Goal: Complete application form

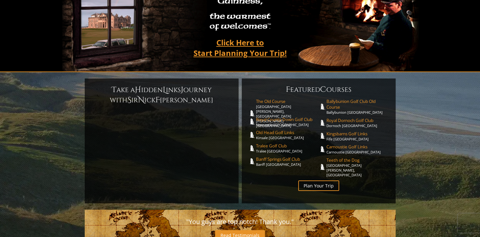
scroll to position [93, 0]
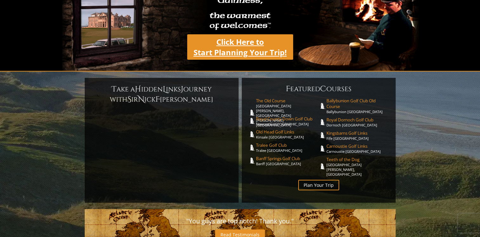
click at [249, 40] on link "Click Here to Start Planning Your Trip!" at bounding box center [240, 46] width 106 height 25
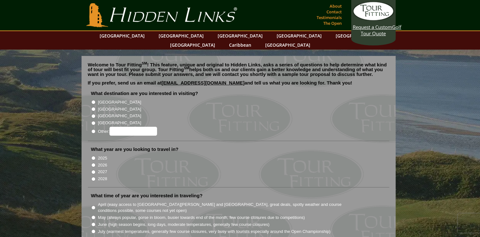
click at [94, 100] on input "[GEOGRAPHIC_DATA]" at bounding box center [93, 102] width 4 height 4
radio input "true"
click at [92, 163] on input "2026" at bounding box center [93, 165] width 4 height 4
radio input "true"
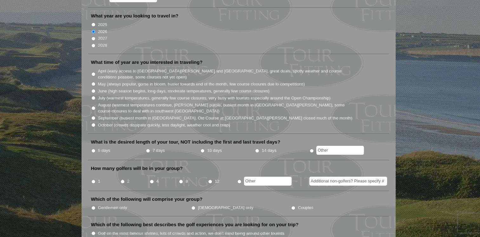
scroll to position [135, 0]
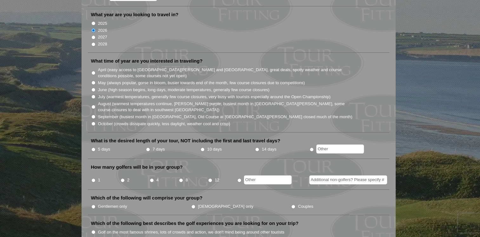
click at [93, 81] on input "May (always popular, gorse in bloom, busier towards end of the month, few cours…" at bounding box center [93, 83] width 4 height 4
radio input "true"
click at [91, 88] on input "June (high season begins, long days, moderate temperatures, generally few cours…" at bounding box center [93, 90] width 4 height 4
radio input "true"
click at [92, 81] on input "May (always popular, gorse in bloom, busier towards end of the month, few cours…" at bounding box center [93, 83] width 4 height 4
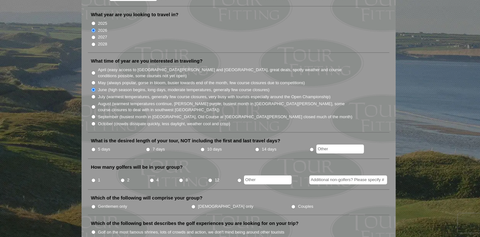
radio input "true"
click at [327, 144] on input "text" at bounding box center [340, 148] width 48 height 9
type input "12 days"
click at [181, 178] on input "8" at bounding box center [181, 180] width 4 height 4
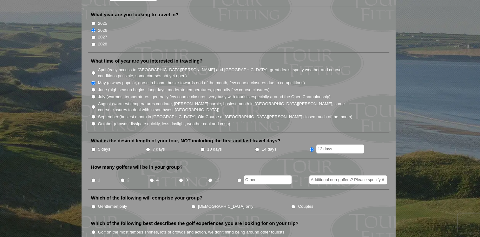
radio input "true"
click at [291, 204] on input "Couples" at bounding box center [293, 206] width 4 height 4
radio input "true"
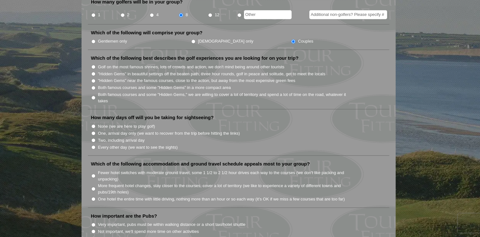
scroll to position [307, 0]
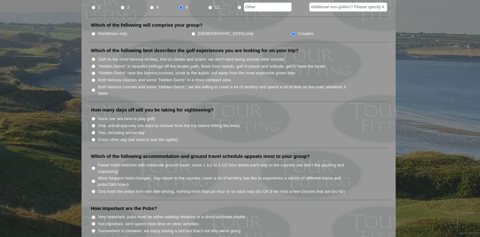
click at [93, 78] on input "Both famous courses and some "Hidden Gems" in a more compact area" at bounding box center [93, 80] width 4 height 4
radio input "true"
click at [93, 137] on input "Every other day (we want to see the sights)" at bounding box center [93, 139] width 4 height 4
radio input "true"
click at [92, 166] on input "Fewer hotel switches with moderate ground travel, some 1 1/2 to 2 1/2 hour driv…" at bounding box center [93, 168] width 4 height 4
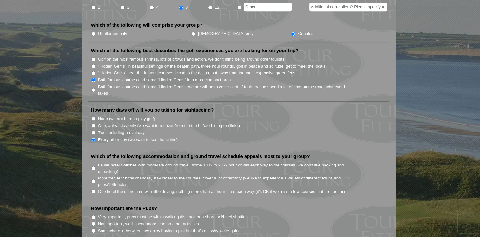
radio input "true"
click at [93, 228] on input "Somewhere in between, we enjoy having a pint but that's not why we're going" at bounding box center [93, 230] width 4 height 4
radio input "true"
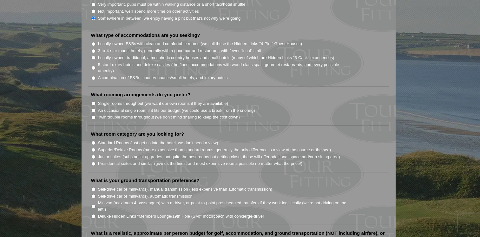
scroll to position [525, 0]
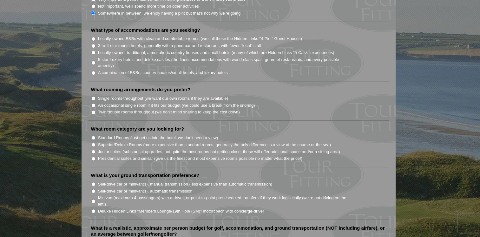
click at [92, 44] on input "3-to-4-star tourist hotels, generally with a good bar and restaurant, with fewe…" at bounding box center [93, 46] width 4 height 4
radio input "true"
click at [93, 149] on input "Junior suites (substantial upgrades, not quite the best rooms but getting close…" at bounding box center [93, 151] width 4 height 4
radio input "true"
click at [93, 209] on input "Deluxe Hidden Links "Members Lounge/19th Hole (SM)" motorcoach with concierge-d…" at bounding box center [93, 211] width 4 height 4
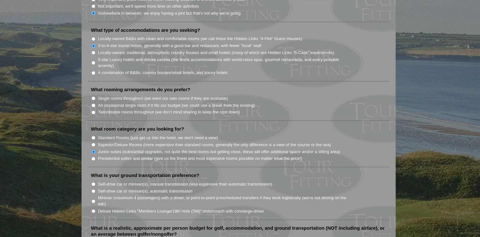
radio input "true"
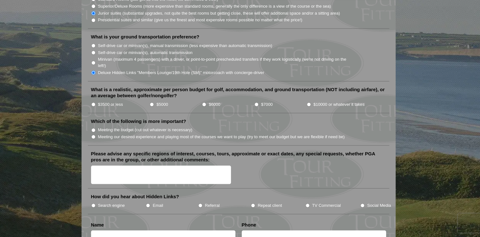
scroll to position [664, 0]
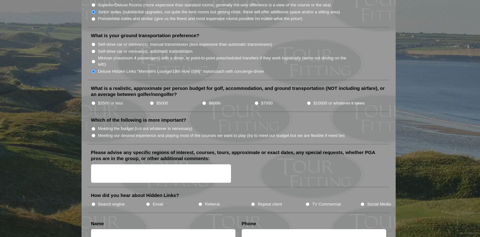
click at [257, 101] on input "$7000" at bounding box center [257, 103] width 4 height 4
radio input "true"
click at [93, 133] on input "Meeting our desired experience and playing most of the courses we want to play …" at bounding box center [93, 135] width 4 height 4
radio input "true"
click at [200, 202] on input "Referral" at bounding box center [200, 204] width 4 height 4
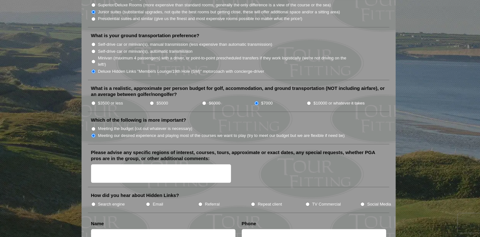
radio input "true"
click at [102, 229] on input "text" at bounding box center [163, 234] width 144 height 10
type input "[PERSON_NAME]"
type input "6123096235"
type input "[EMAIL_ADDRESS][PERSON_NAME][DOMAIN_NAME]"
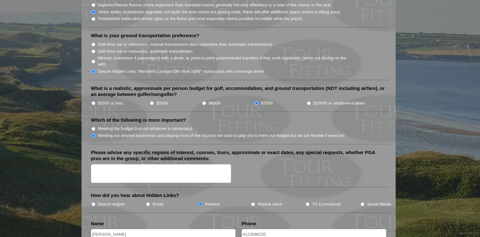
type input "Saint [PERSON_NAME]"
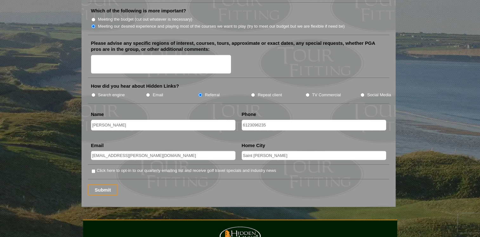
scroll to position [783, 0]
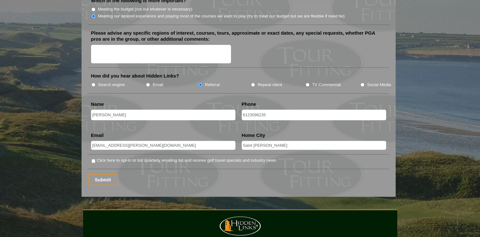
click at [141, 141] on input "[EMAIL_ADDRESS][PERSON_NAME][DOMAIN_NAME]" at bounding box center [163, 145] width 144 height 9
type input "[EMAIL_ADDRESS][PERSON_NAME][DOMAIN_NAME]"
click at [93, 159] on input "Click here to opt-in to our quarterly emailing list and receive golf travel spe…" at bounding box center [93, 161] width 4 height 4
checkbox input "true"
click at [102, 174] on input "Submit" at bounding box center [103, 179] width 30 height 11
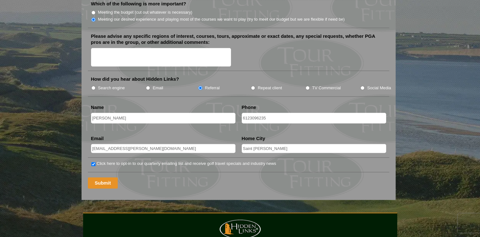
scroll to position [496, 0]
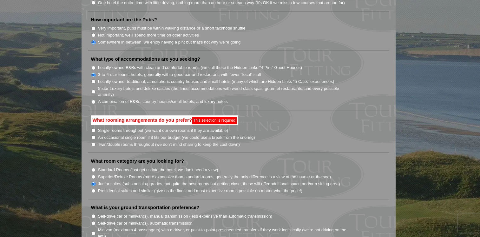
click at [92, 142] on input "Twin/double rooms throughout (we don't mind sharing to keep the cost down)" at bounding box center [93, 144] width 4 height 4
radio input "true"
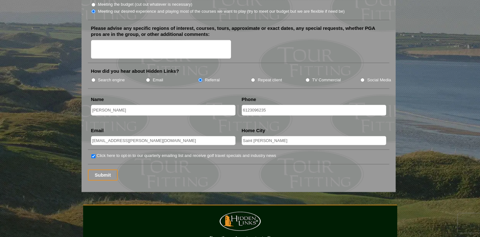
scroll to position [792, 0]
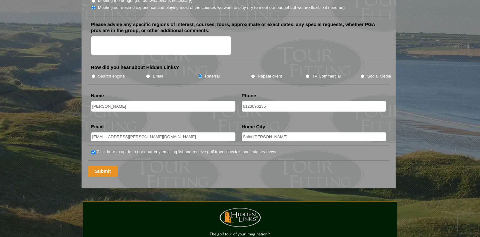
click at [99, 165] on input "Submit" at bounding box center [103, 170] width 30 height 11
